Goal: Task Accomplishment & Management: Manage account settings

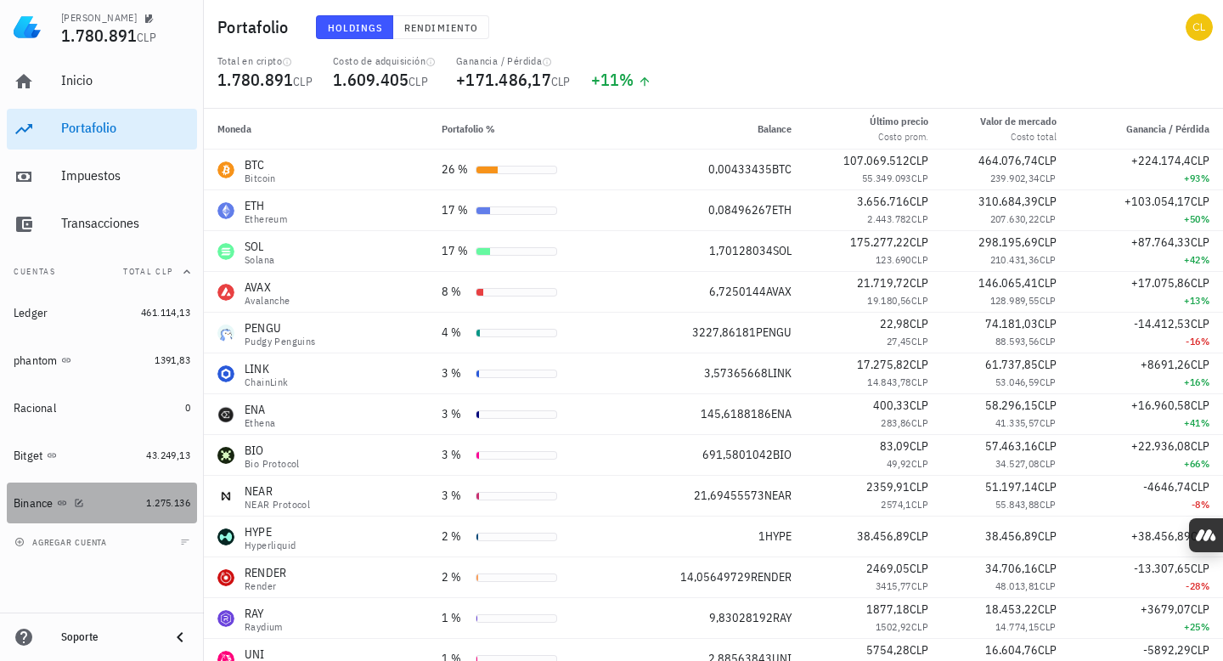
click at [112, 489] on div "Binance" at bounding box center [77, 503] width 126 height 37
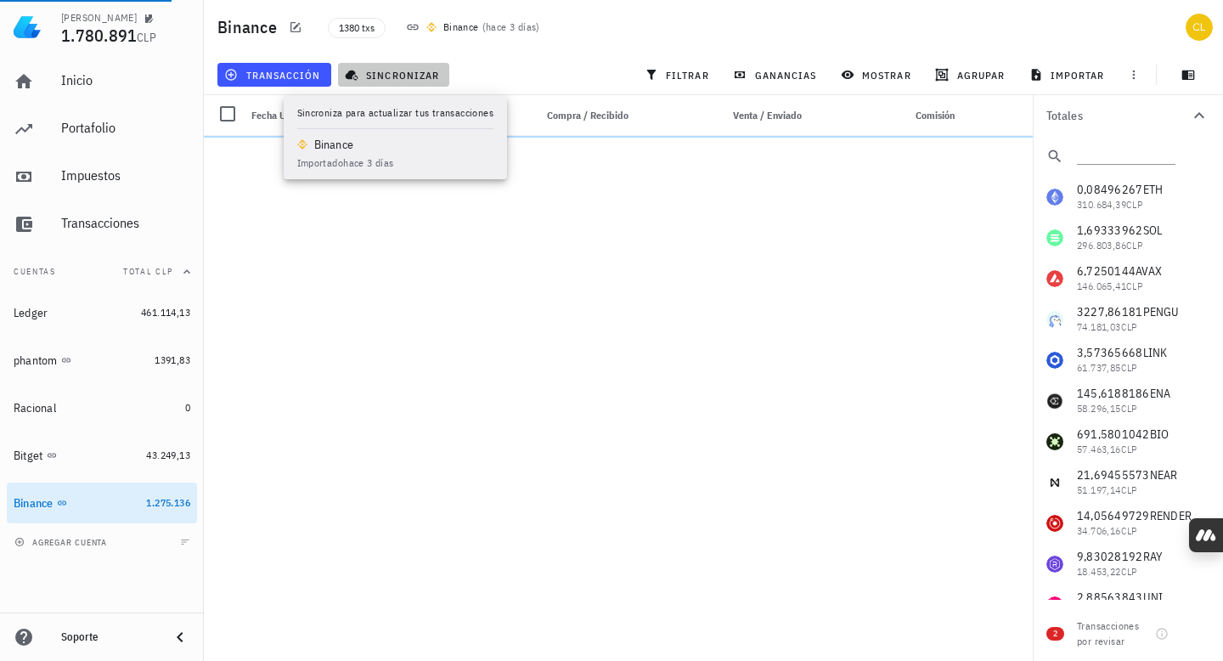
click at [402, 72] on span "sincronizar" at bounding box center [393, 75] width 91 height 14
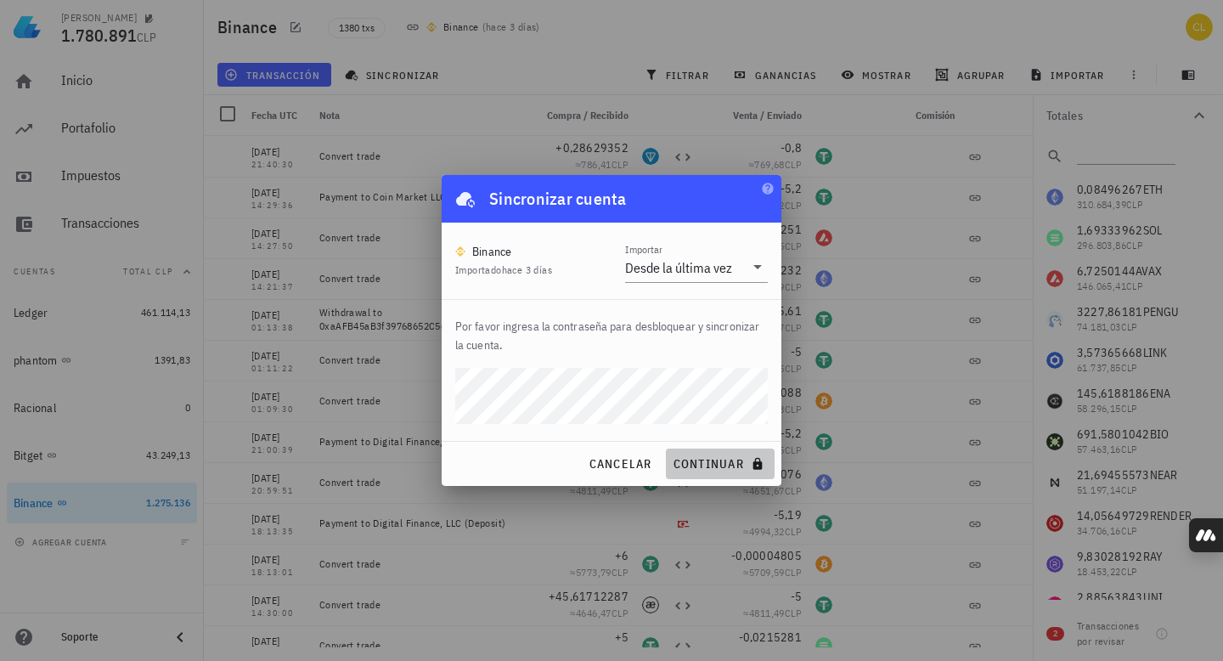
click at [703, 456] on span "continuar" at bounding box center [719, 463] width 95 height 15
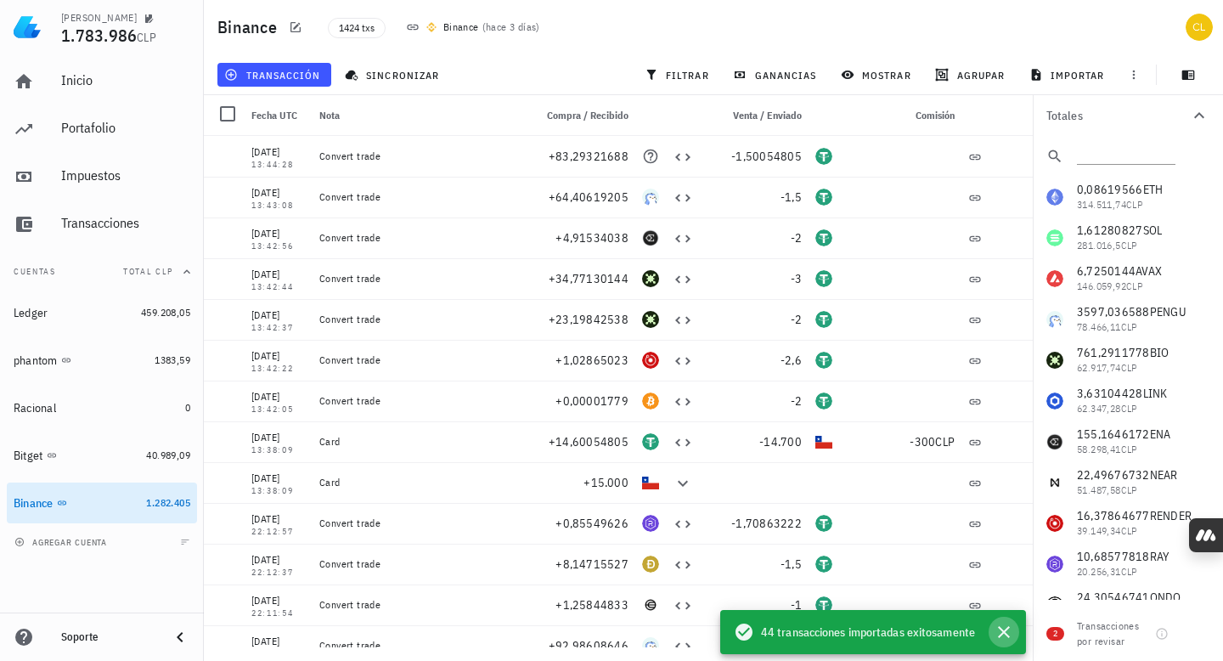
click at [1004, 635] on icon "button" at bounding box center [1003, 631] width 20 height 20
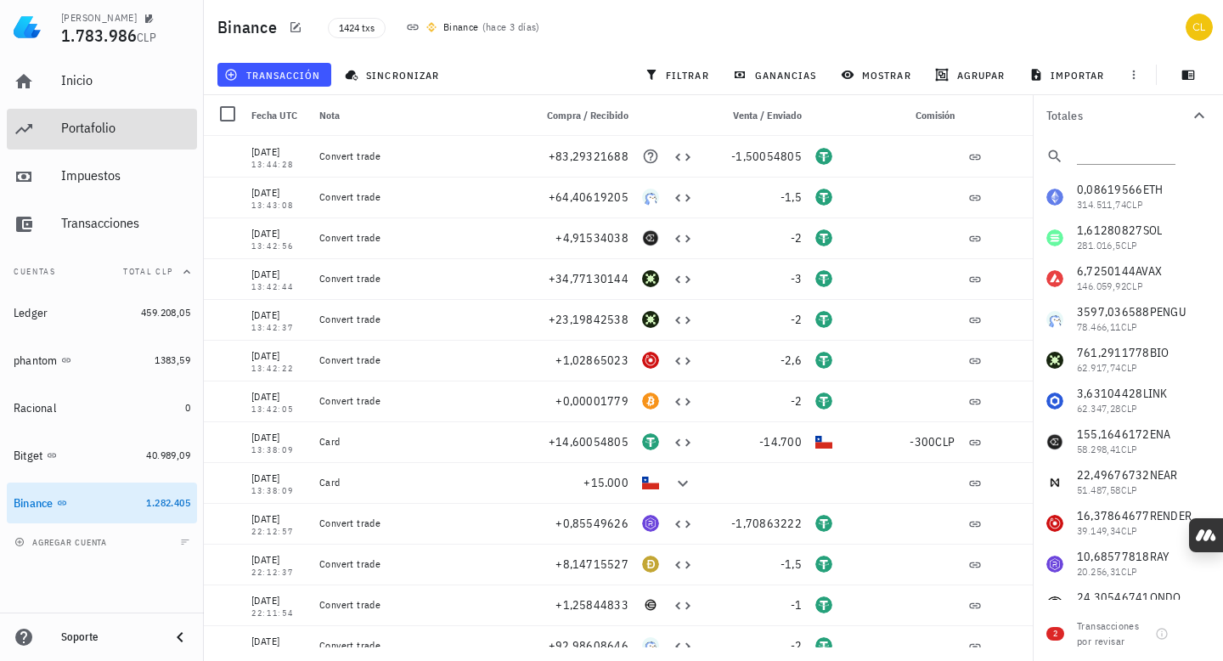
click at [131, 123] on div "Portafolio" at bounding box center [125, 128] width 129 height 16
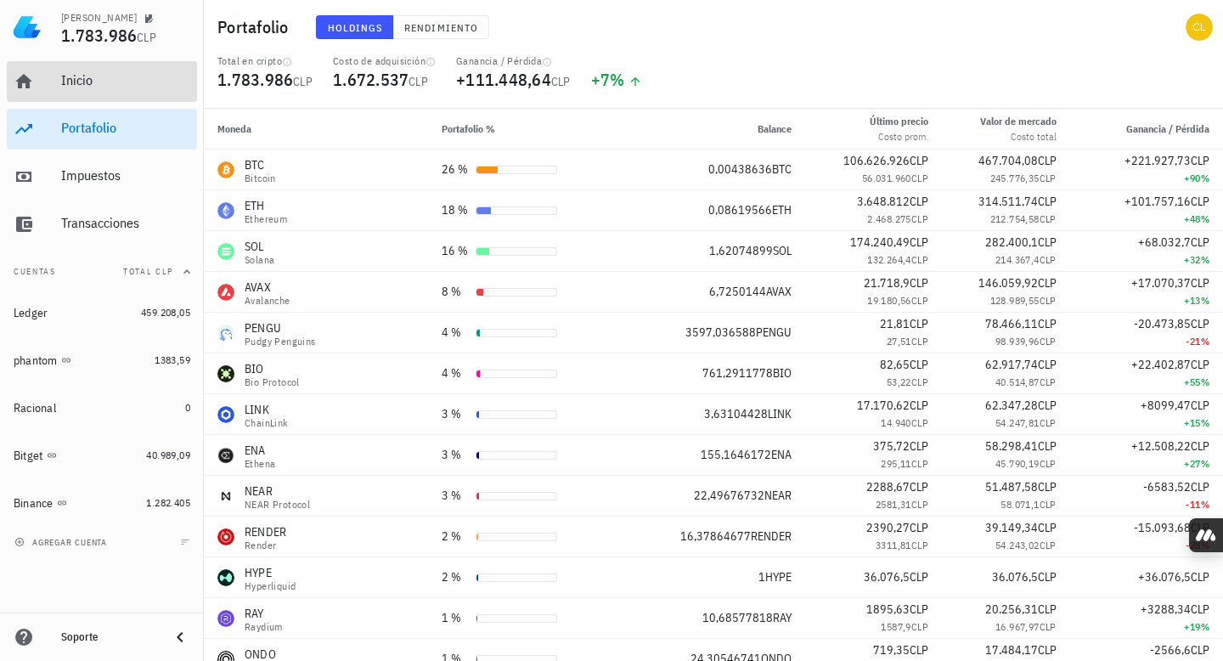
click at [123, 88] on div "Inicio" at bounding box center [125, 80] width 129 height 16
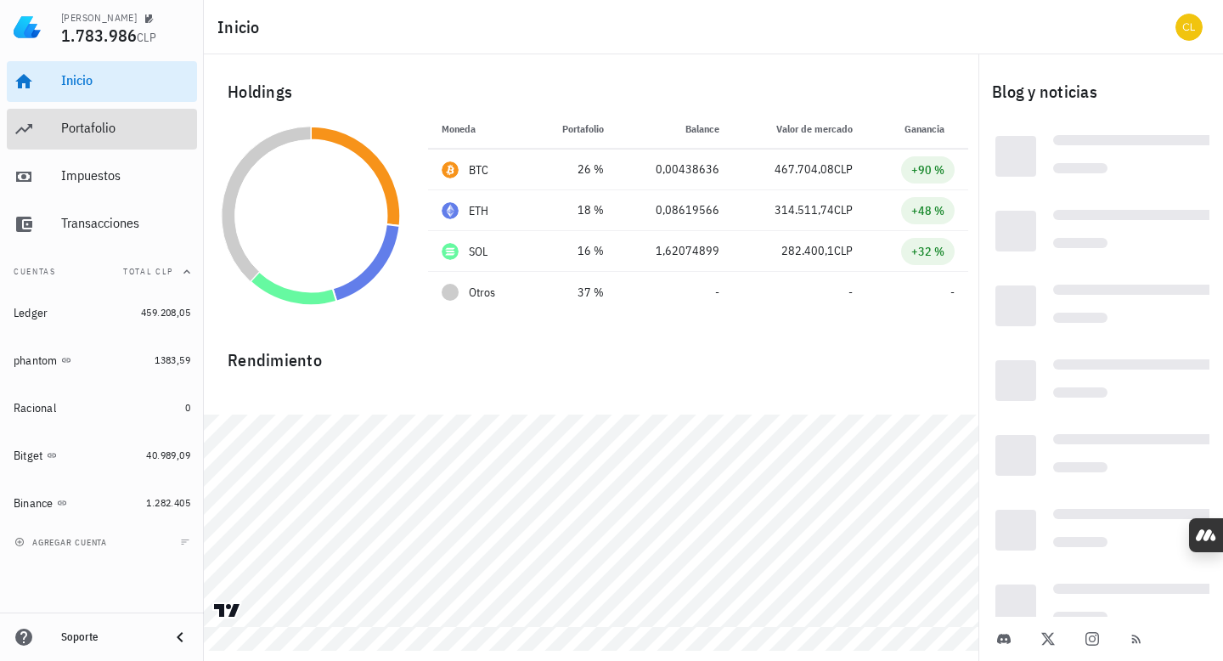
click at [105, 128] on div "Portafolio" at bounding box center [125, 128] width 129 height 16
